Goal: Information Seeking & Learning: Check status

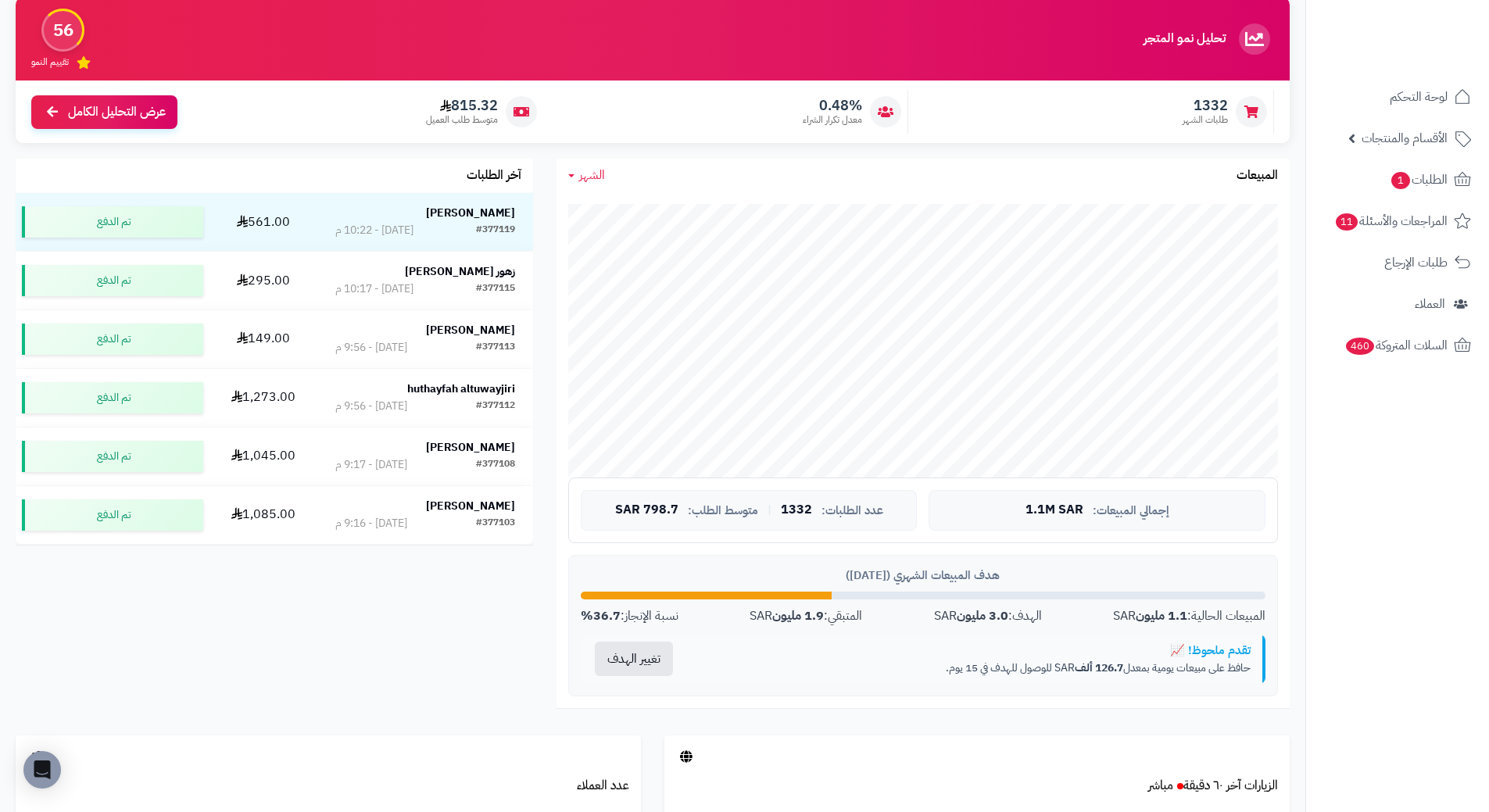
scroll to position [157, 0]
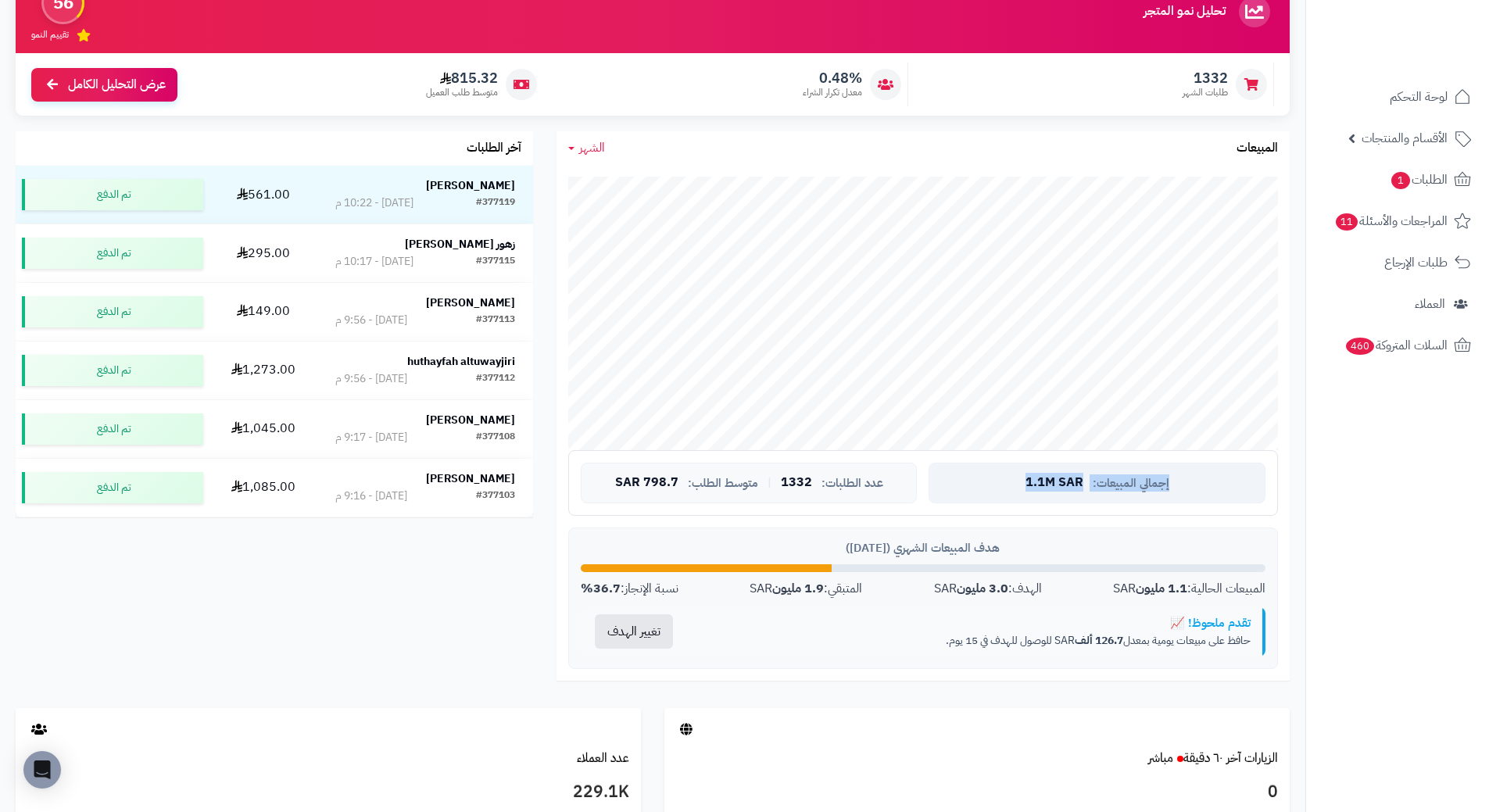
drag, startPoint x: 1033, startPoint y: 479, endPoint x: 1192, endPoint y: 473, distance: 159.1
click at [1192, 473] on div "إجمالي المبيعات: 1.1M SAR" at bounding box center [1097, 483] width 337 height 40
click at [959, 488] on div "إجمالي المبيعات: 1.1M SAR" at bounding box center [1097, 483] width 337 height 40
drag, startPoint x: 1042, startPoint y: 590, endPoint x: 923, endPoint y: 597, distance: 119.2
click at [923, 597] on div "المبيعات الحالية: 1.1 مليون SAR الهدف: 3.0 مليون SAR المتبقي: 1.9 مليون SAR نسب…" at bounding box center [923, 589] width 685 height 18
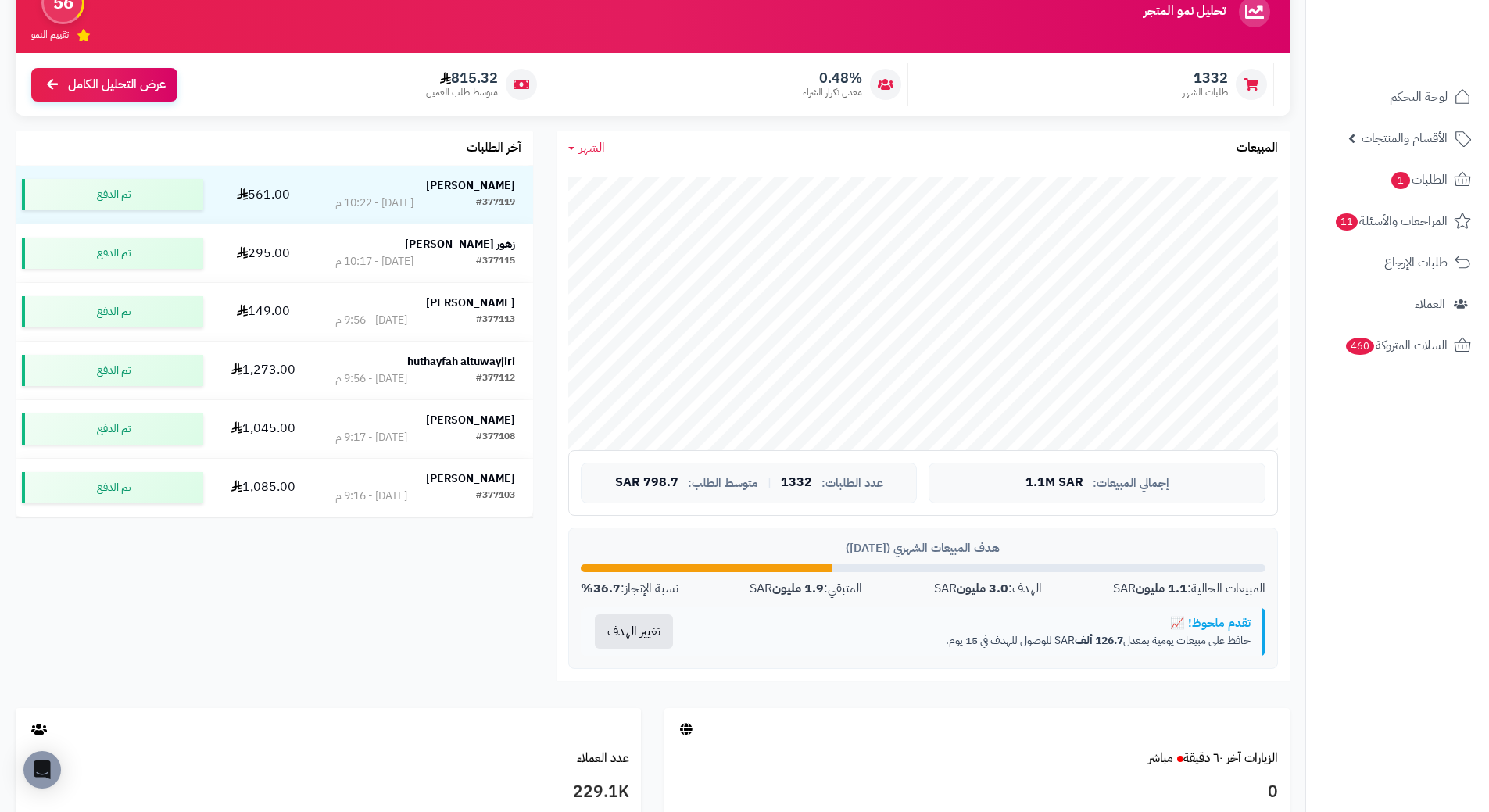
click at [1093, 582] on div "المبيعات الحالية: 1.1 مليون SAR الهدف: 3.0 مليون SAR المتبقي: 1.9 مليون SAR نسب…" at bounding box center [923, 589] width 685 height 18
drag, startPoint x: 1093, startPoint y: 582, endPoint x: 1297, endPoint y: 586, distance: 204.0
click at [1297, 586] on div "الشهر [DATE] الأسبوع الشهر السنة المبيعات جاري التحميل... إجمالي المبيعات: 1.1M…" at bounding box center [923, 419] width 756 height 577
drag, startPoint x: 1075, startPoint y: 643, endPoint x: 1127, endPoint y: 642, distance: 52.0
click at [1127, 642] on p "حافظ على مبيعات يومية بمعدل 126.7 ألف SAR للوصول للهدف في 15 يوم." at bounding box center [974, 640] width 551 height 16
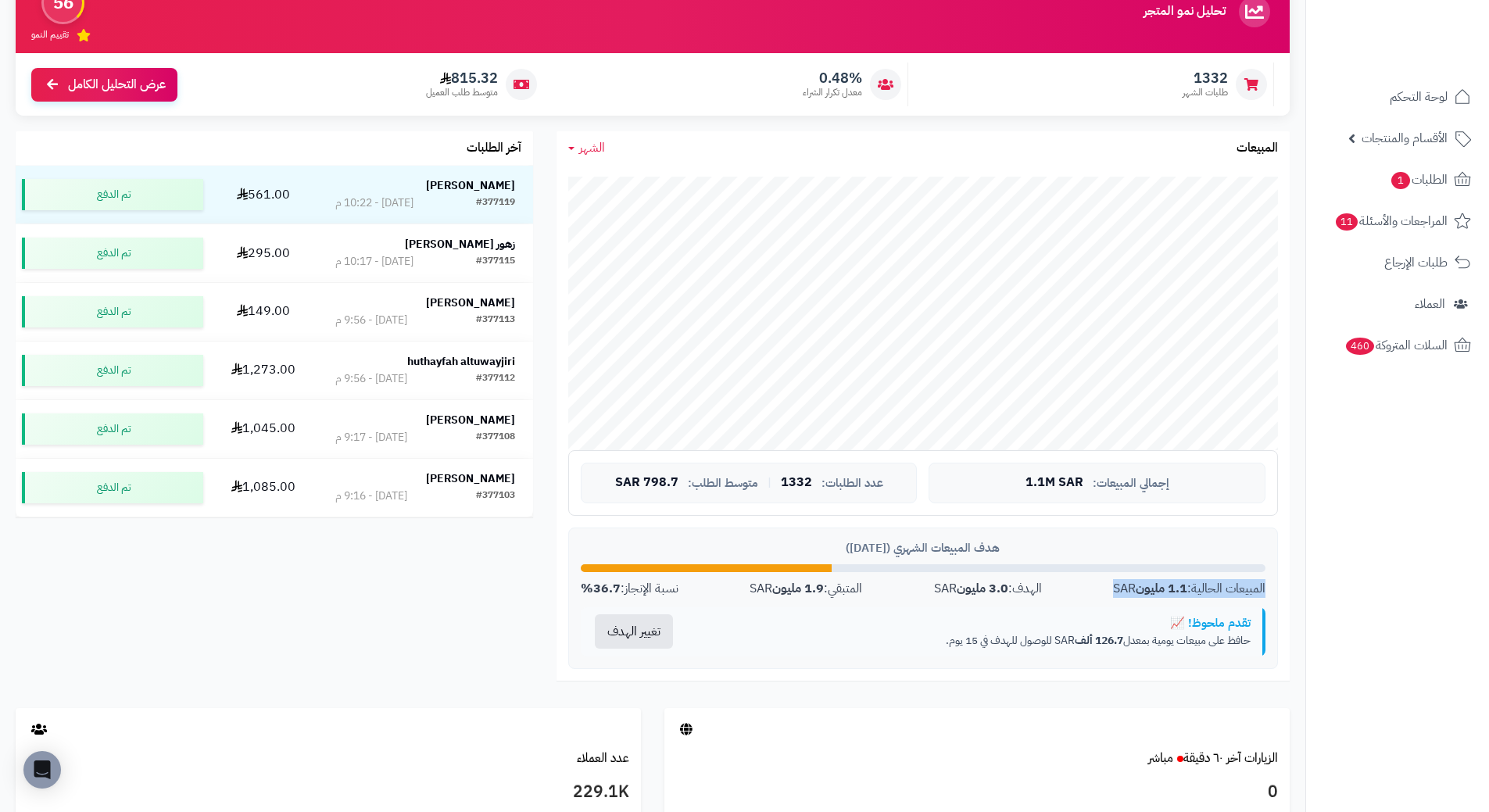
click at [912, 615] on div "تقدم ملحوظ! 📈" at bounding box center [974, 623] width 551 height 17
drag, startPoint x: 885, startPoint y: 588, endPoint x: 720, endPoint y: 585, distance: 165.0
click at [720, 585] on div "المبيعات الحالية: 1.1 مليون SAR الهدف: 3.0 مليون SAR المتبقي: 1.9 مليون SAR نسب…" at bounding box center [923, 589] width 685 height 18
click at [1380, 566] on nav "لوحة التحكم الأقسام والمنتجات المنتجات الأقسام الماركات مواصفات المنتجات مواصفا…" at bounding box center [1397, 425] width 184 height 812
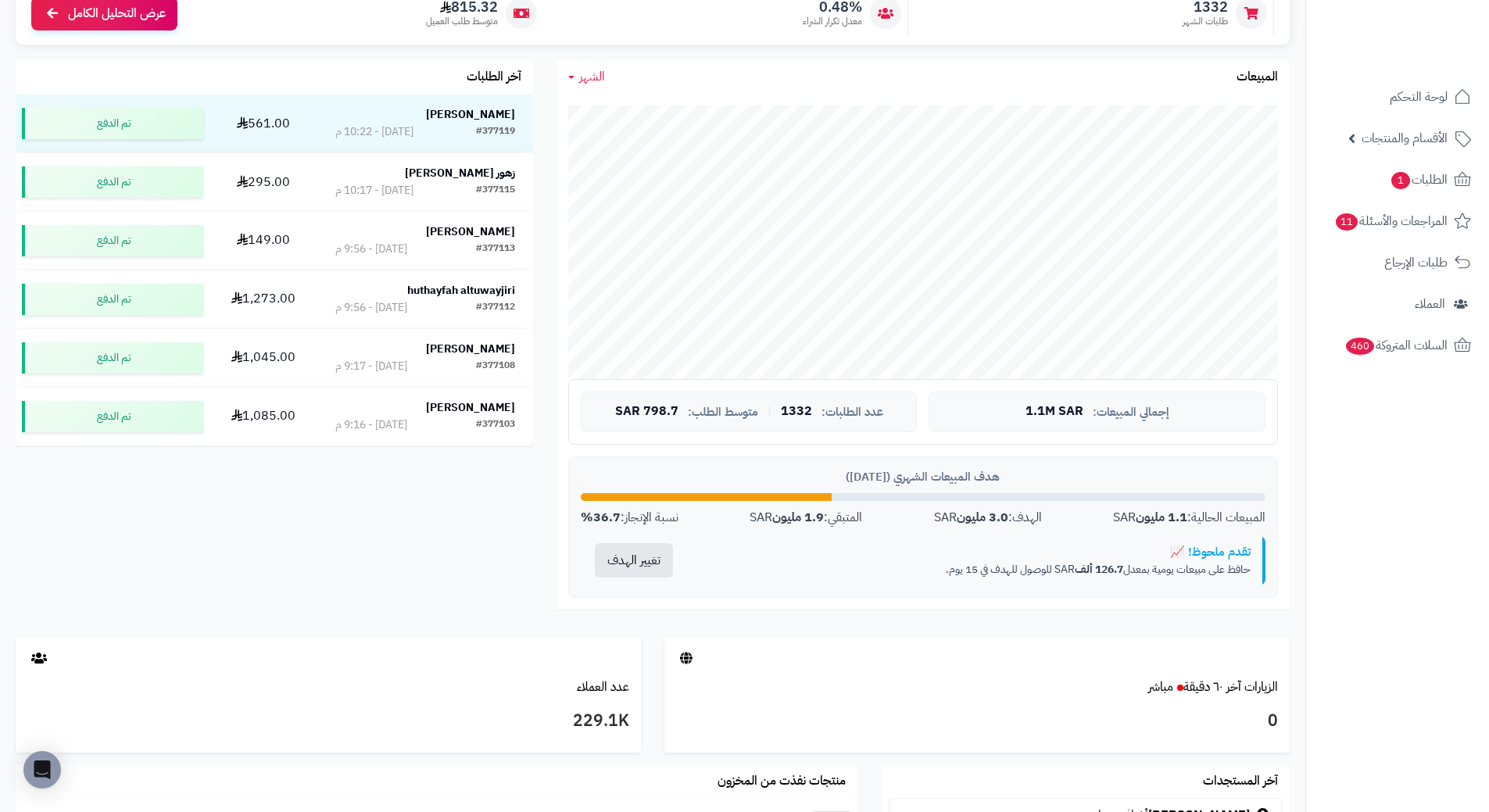
scroll to position [390, 0]
